Goal: Transaction & Acquisition: Purchase product/service

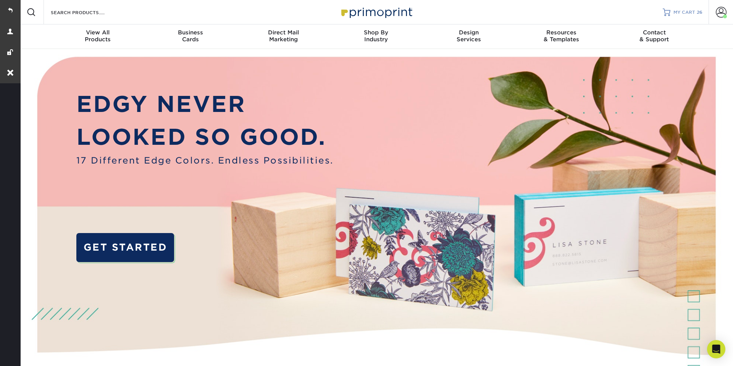
click at [693, 15] on span "MY CART" at bounding box center [684, 12] width 22 height 6
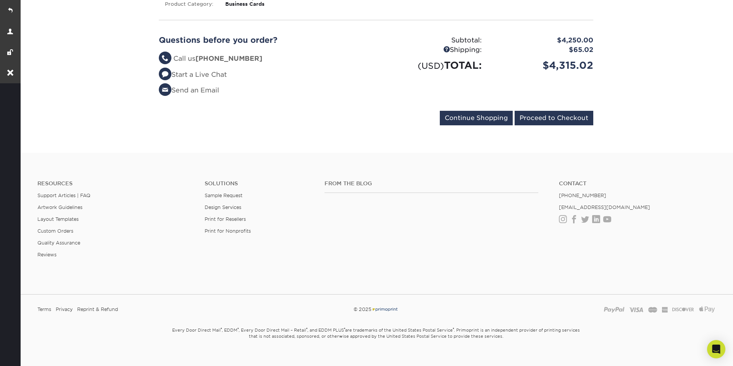
scroll to position [2001, 0]
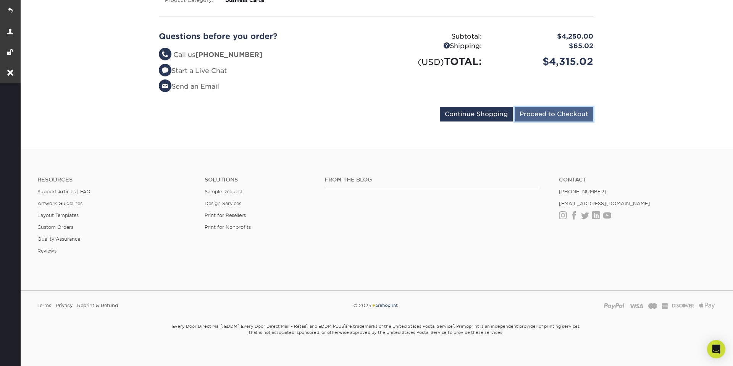
click at [533, 109] on input "Proceed to Checkout" at bounding box center [554, 114] width 79 height 15
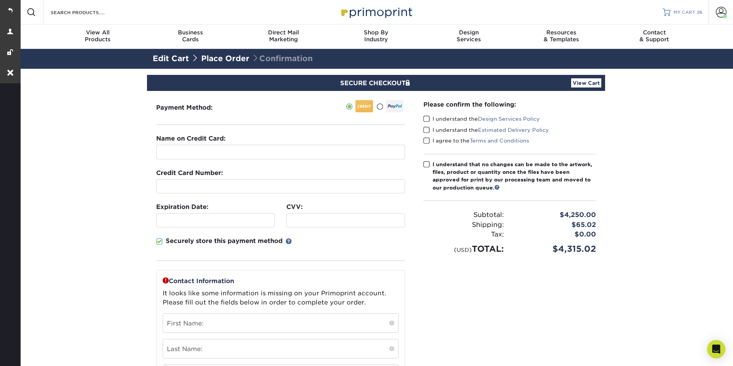
click at [689, 13] on span "MY CART" at bounding box center [684, 12] width 22 height 6
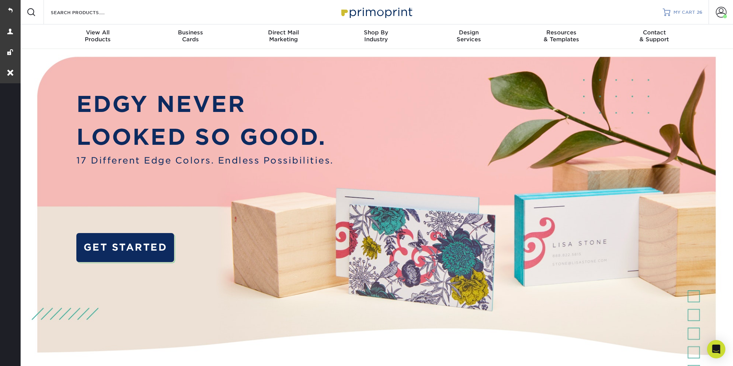
click at [693, 14] on span "MY CART" at bounding box center [684, 12] width 22 height 6
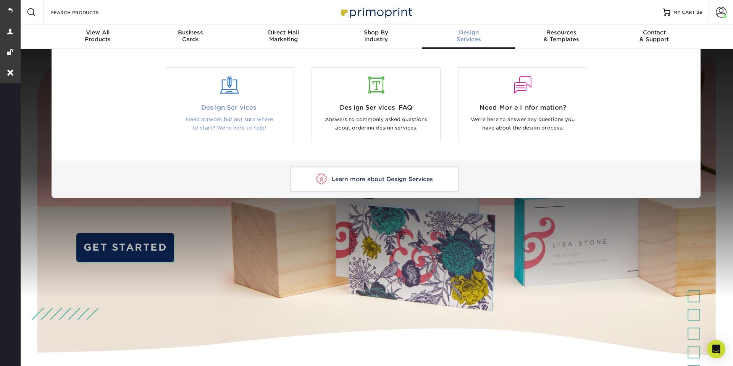
click at [237, 111] on span "Design Services" at bounding box center [229, 107] width 117 height 9
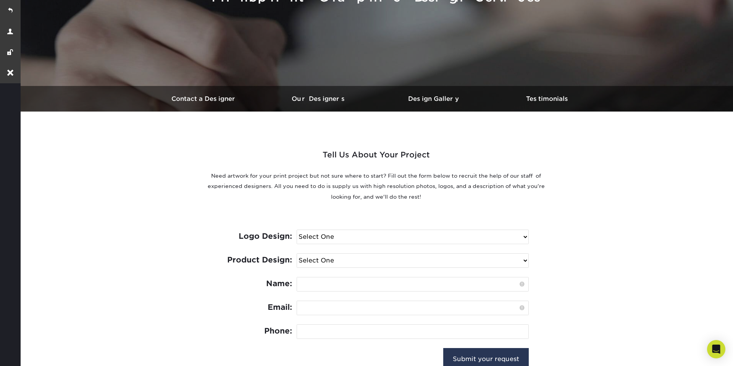
scroll to position [158, 0]
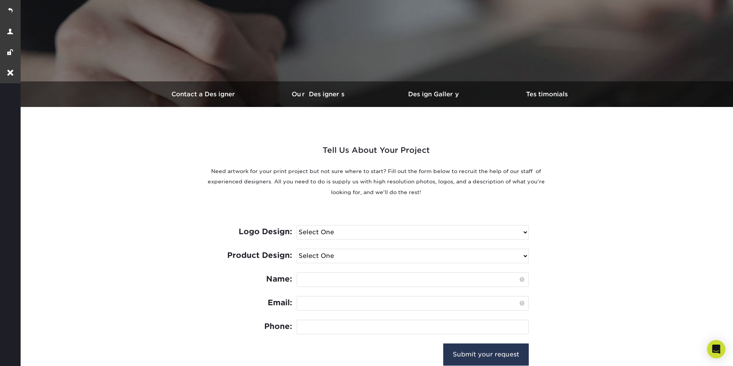
click at [327, 229] on select "Select One I need a logo design: $300 No thank you" at bounding box center [412, 232] width 231 height 14
click at [319, 254] on select "Select One Logo Design Only Design Edits Banner Design: $50.00 Bookmark Design:…" at bounding box center [412, 256] width 231 height 14
